Goal: Information Seeking & Learning: Learn about a topic

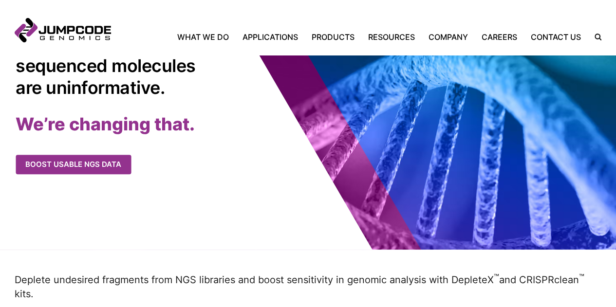
scroll to position [49, 0]
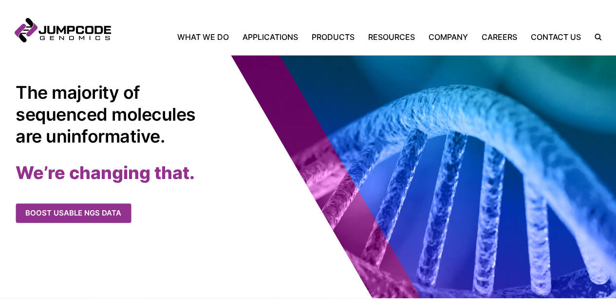
click at [414, 13] on header "Jumpcode Genomics Mobile Nav Trigger Close Search the Site Back Home What We Do…" at bounding box center [308, 27] width 616 height 55
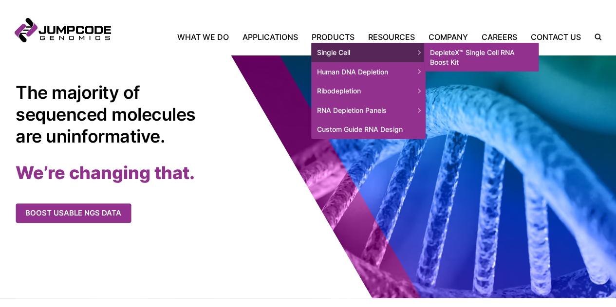
click at [449, 54] on link "DepleteX™ Single Cell RNA Boost Kit" at bounding box center [481, 57] width 114 height 29
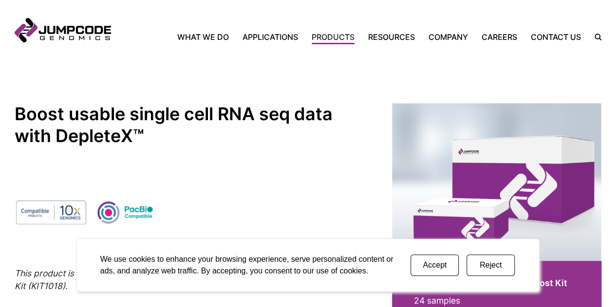
scroll to position [243, 0]
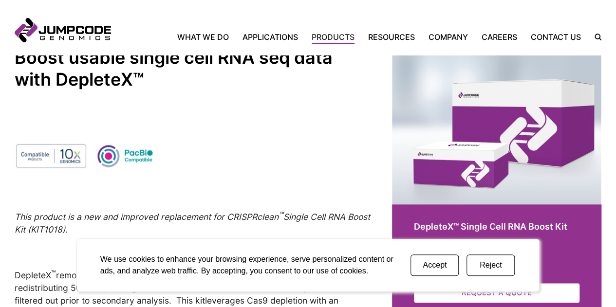
click at [486, 267] on button "Reject" at bounding box center [490, 265] width 48 height 21
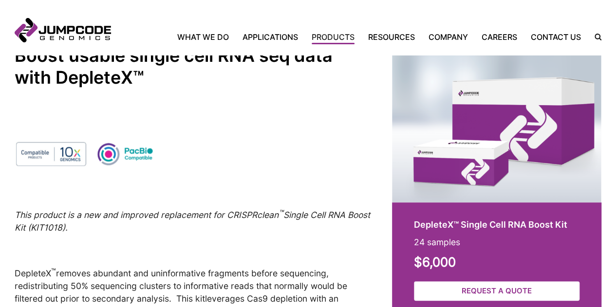
scroll to position [195, 0]
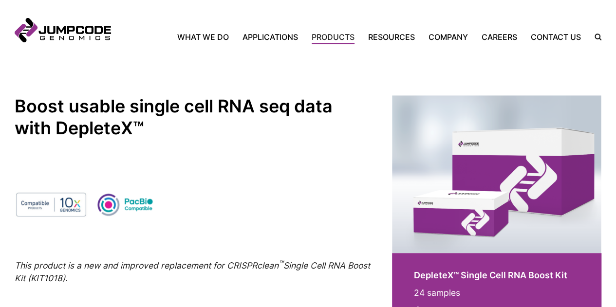
click at [272, 202] on p at bounding box center [193, 206] width 356 height 40
